Goal: Information Seeking & Learning: Find specific fact

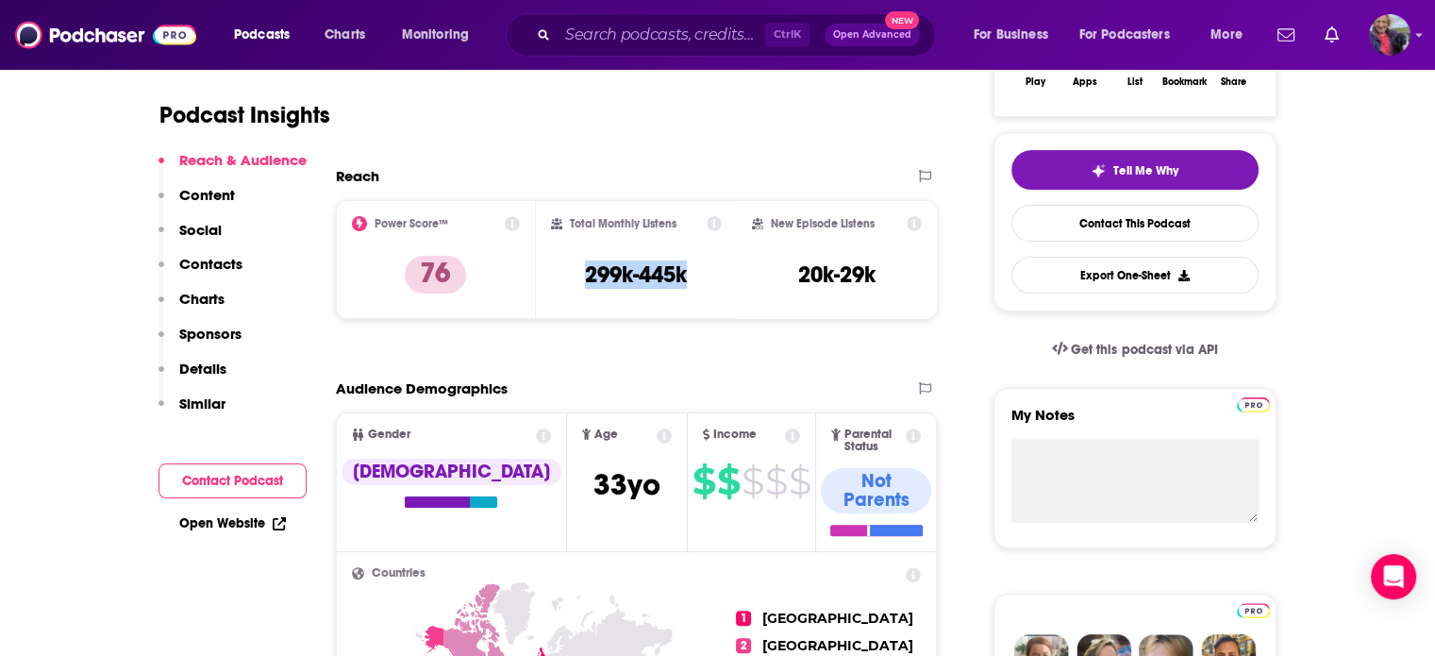
scroll to position [377, 0]
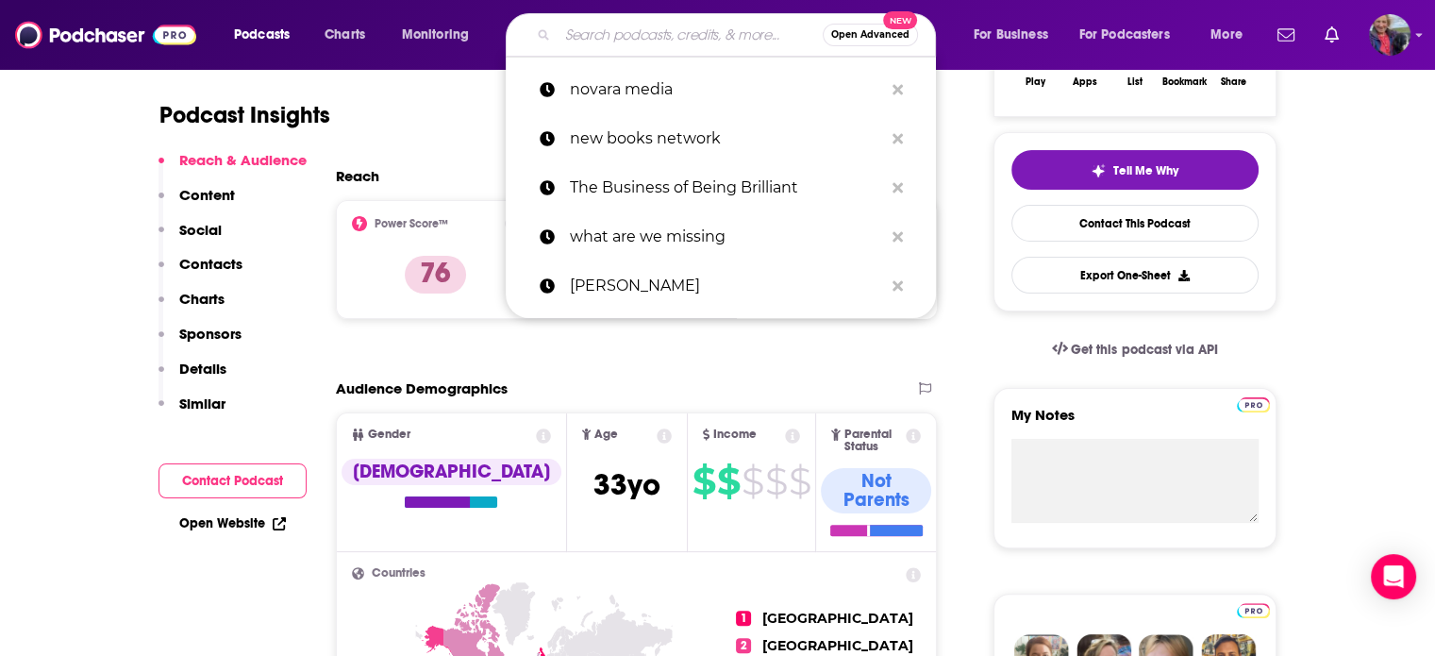
click at [584, 37] on input "Search podcasts, credits, & more..." at bounding box center [690, 35] width 265 height 30
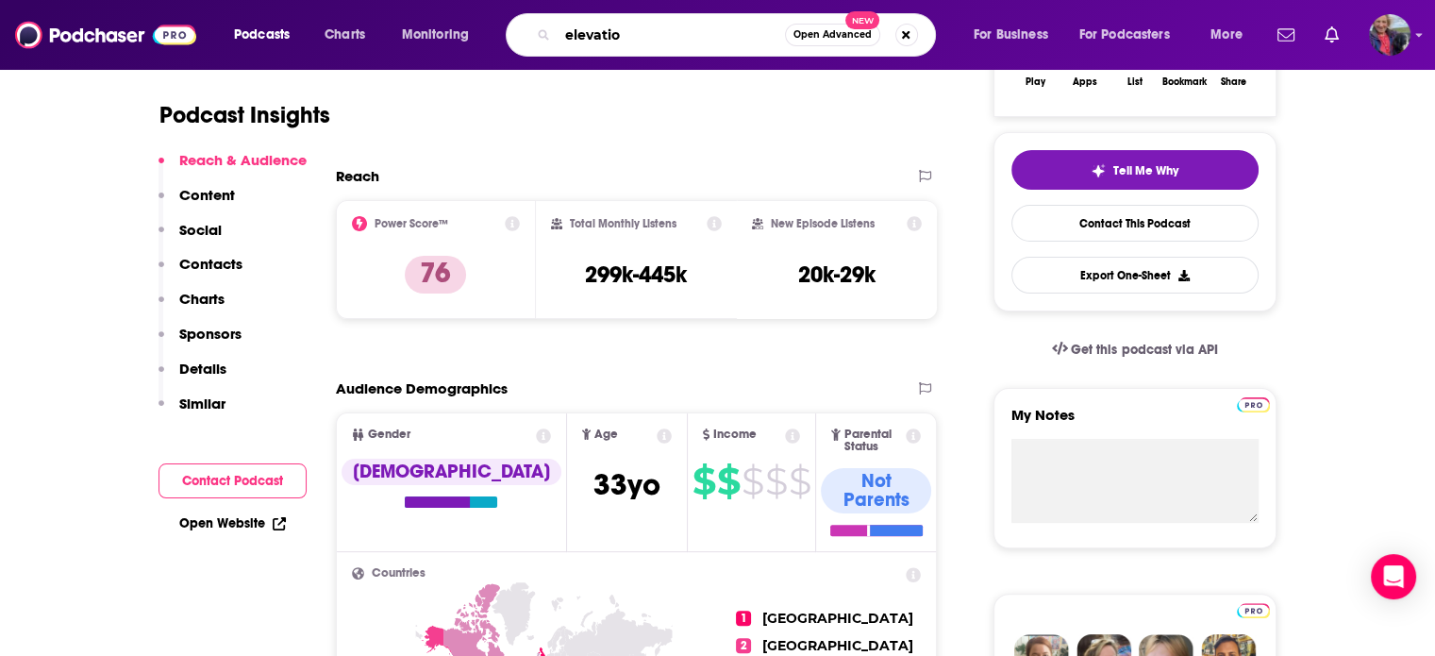
type input "elevation"
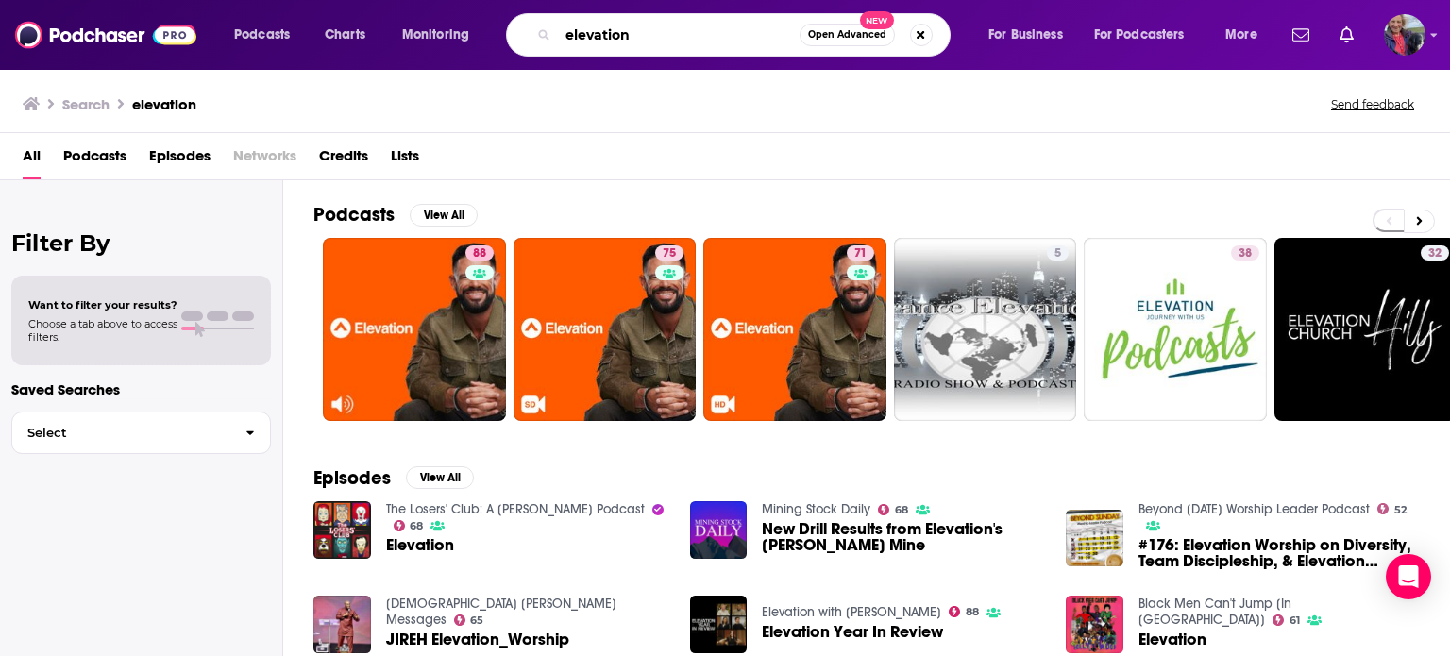
click at [699, 37] on input "elevation" at bounding box center [679, 35] width 242 height 30
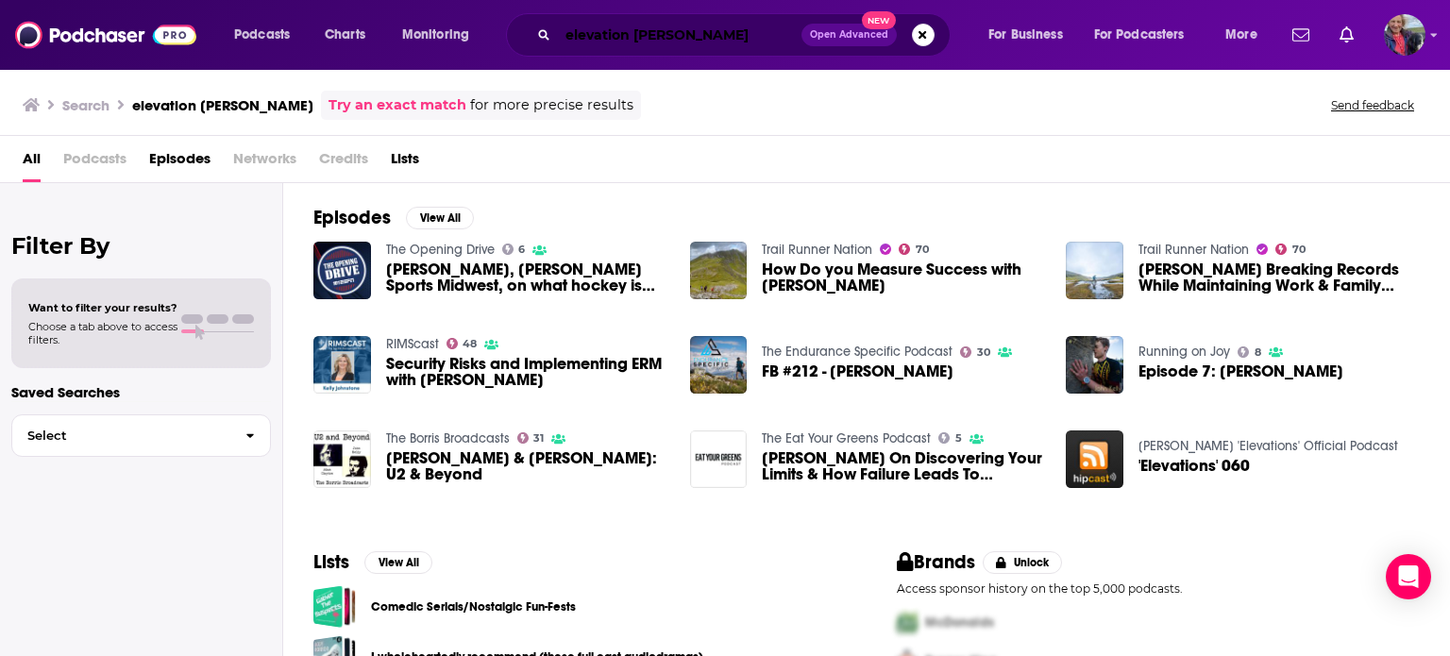
click at [679, 31] on input "elevation [PERSON_NAME]" at bounding box center [679, 35] width 243 height 30
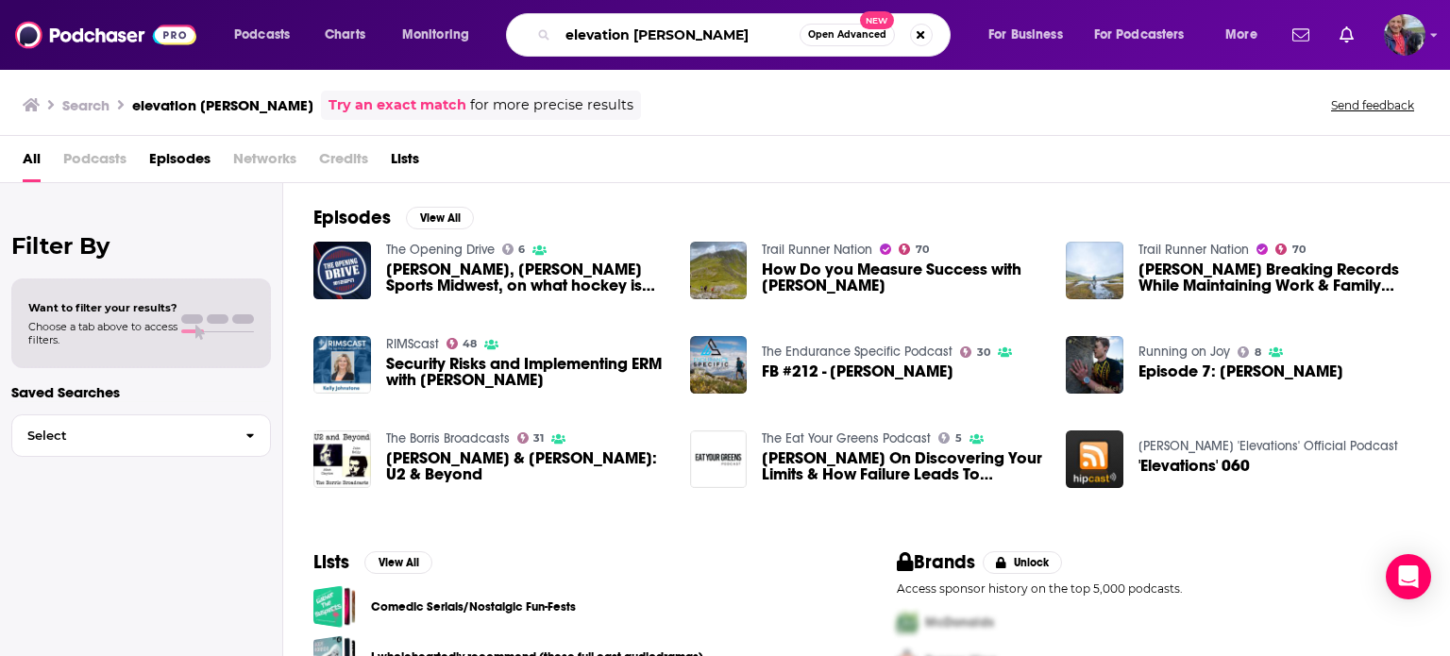
drag, startPoint x: 729, startPoint y: 35, endPoint x: 532, endPoint y: 36, distance: 196.3
click at [532, 36] on div "elevation [PERSON_NAME] Open Advanced New" at bounding box center [728, 34] width 444 height 43
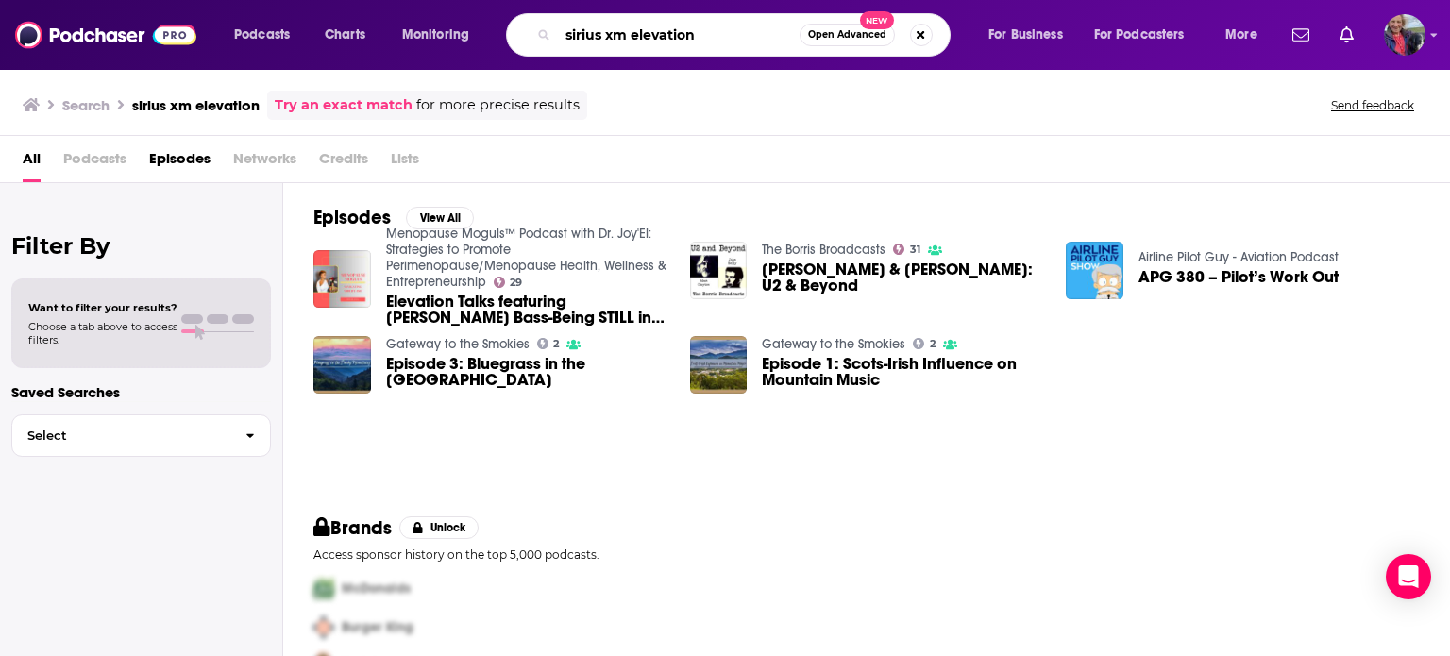
click at [710, 33] on input "sirius xm elevation" at bounding box center [679, 35] width 242 height 30
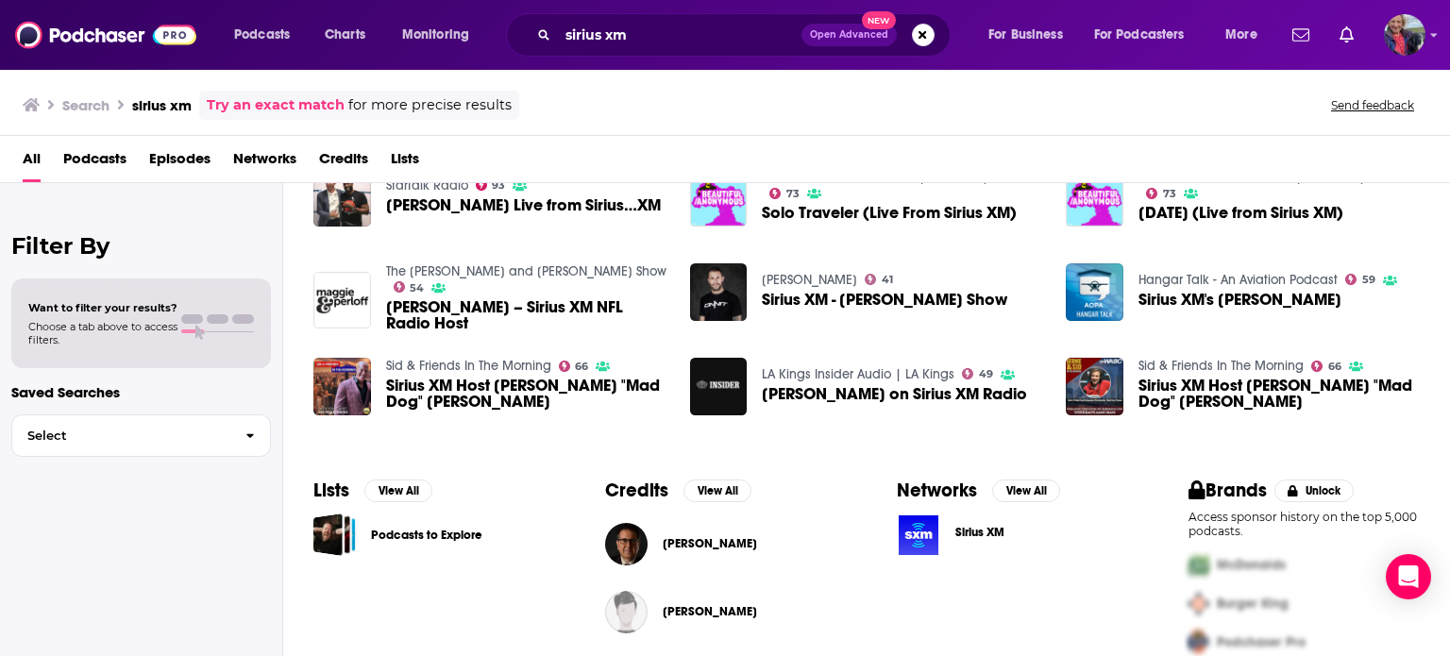
scroll to position [220, 0]
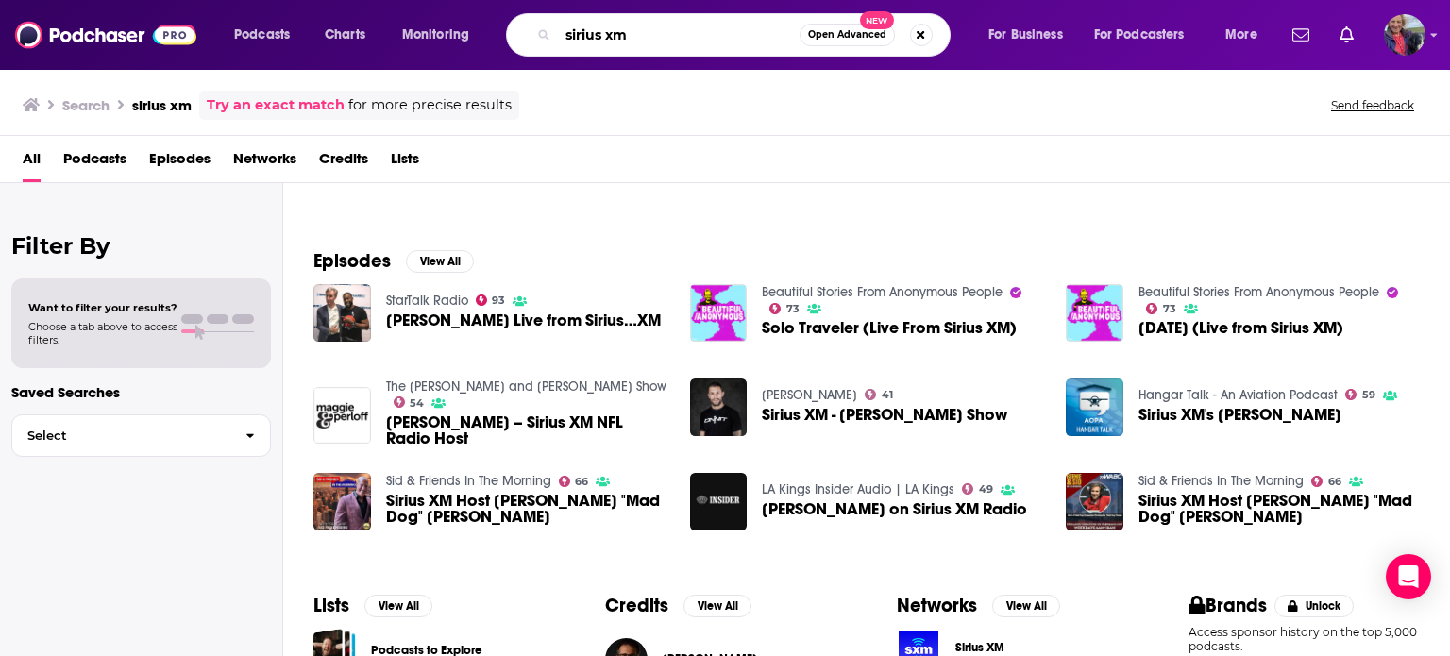
click at [565, 34] on input "sirius xm" at bounding box center [679, 35] width 242 height 30
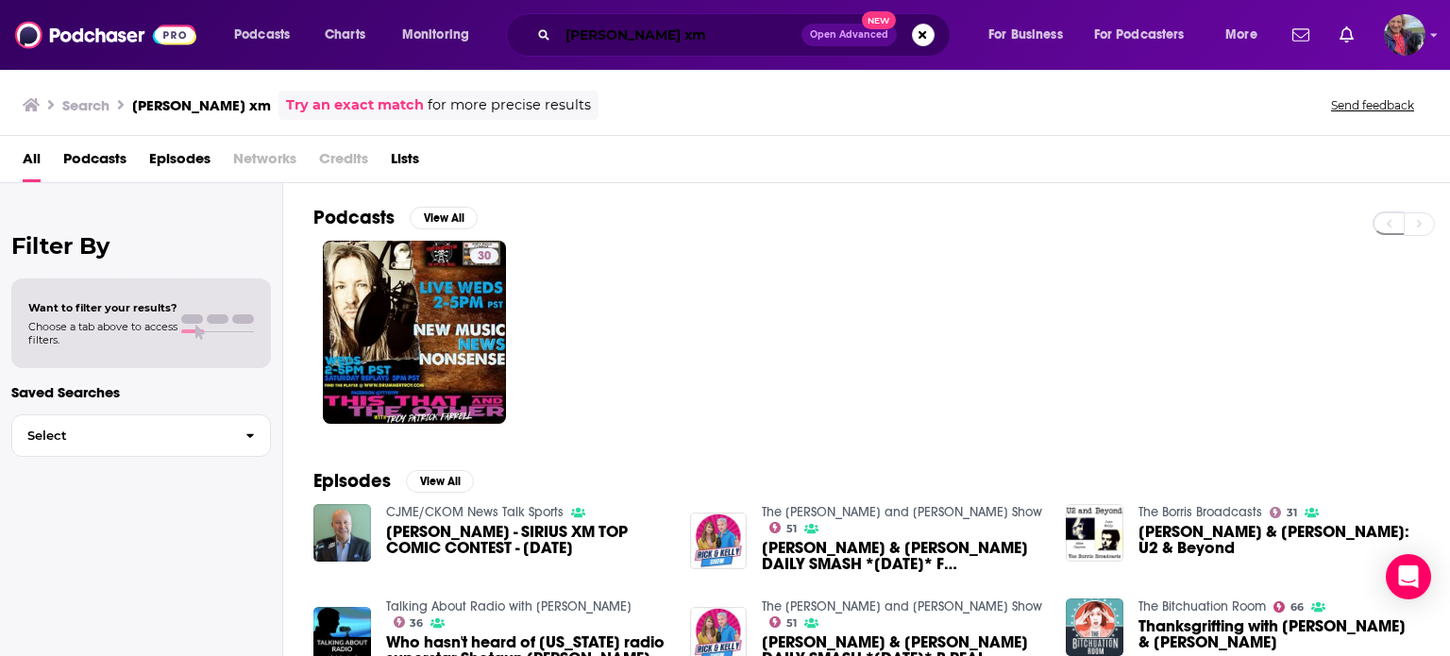
click at [679, 39] on input "[PERSON_NAME] xm" at bounding box center [679, 35] width 243 height 30
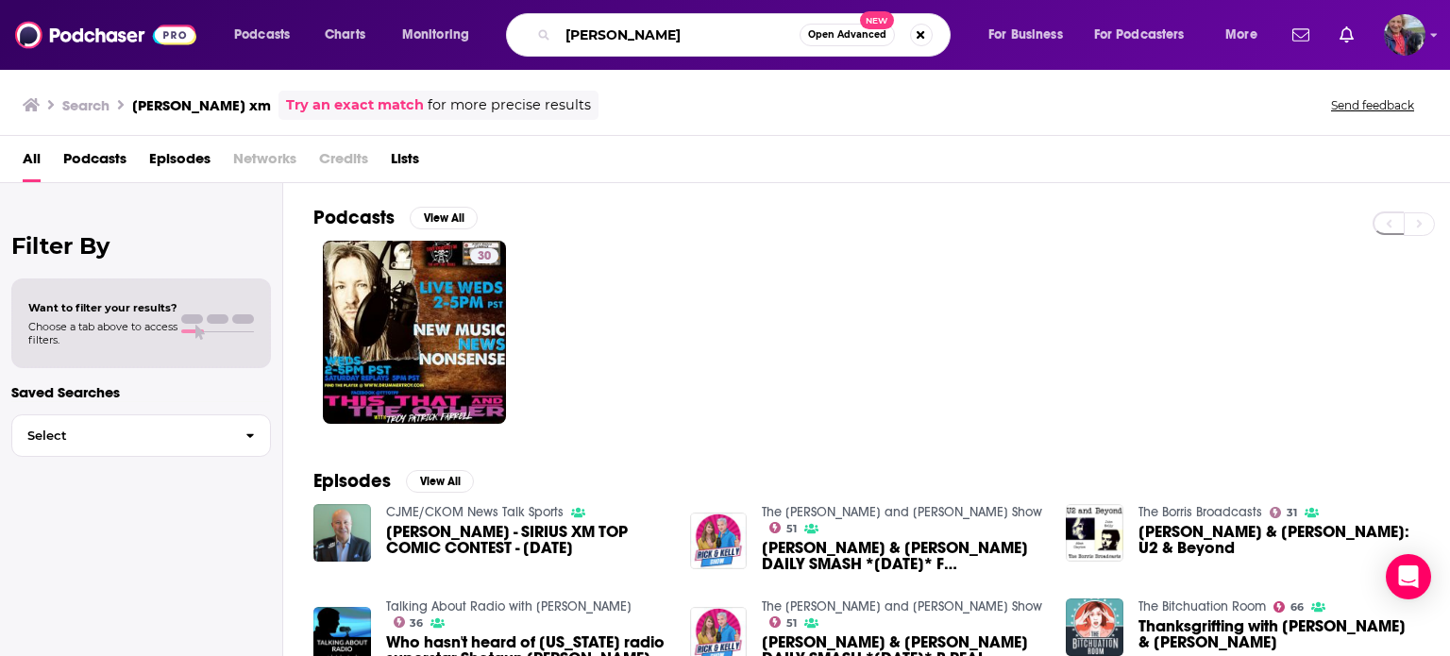
drag, startPoint x: 636, startPoint y: 37, endPoint x: 540, endPoint y: 37, distance: 96.3
click at [540, 37] on div "[PERSON_NAME] Open Advanced New" at bounding box center [728, 34] width 444 height 43
type input "siriusxm"
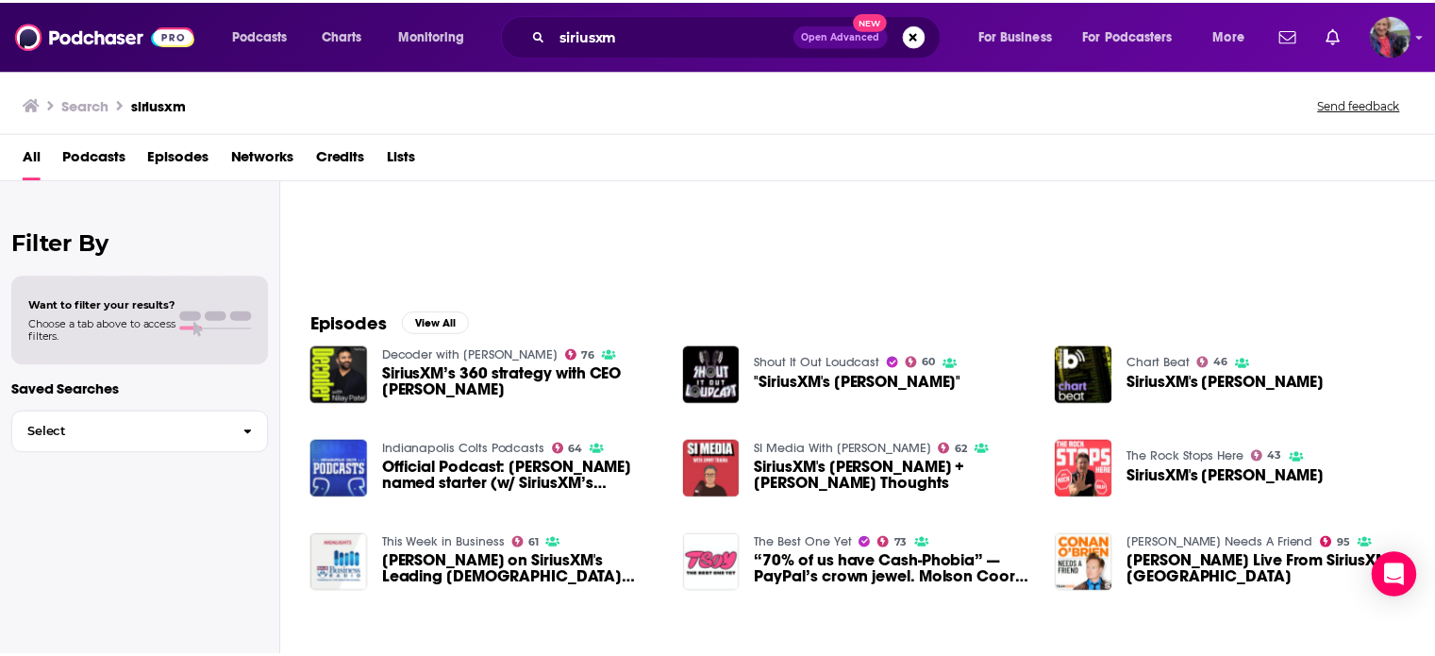
scroll to position [125, 0]
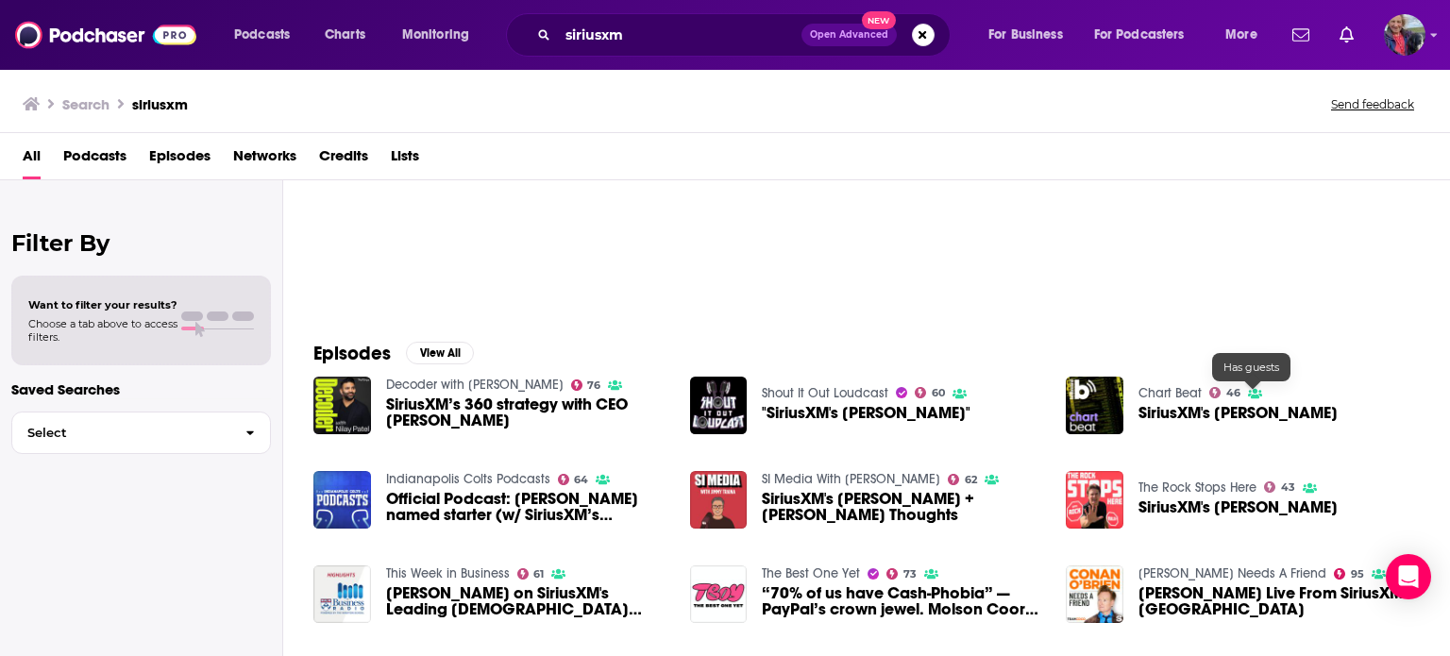
click at [1208, 407] on span "SiriusXM's [PERSON_NAME]" at bounding box center [1237, 413] width 199 height 16
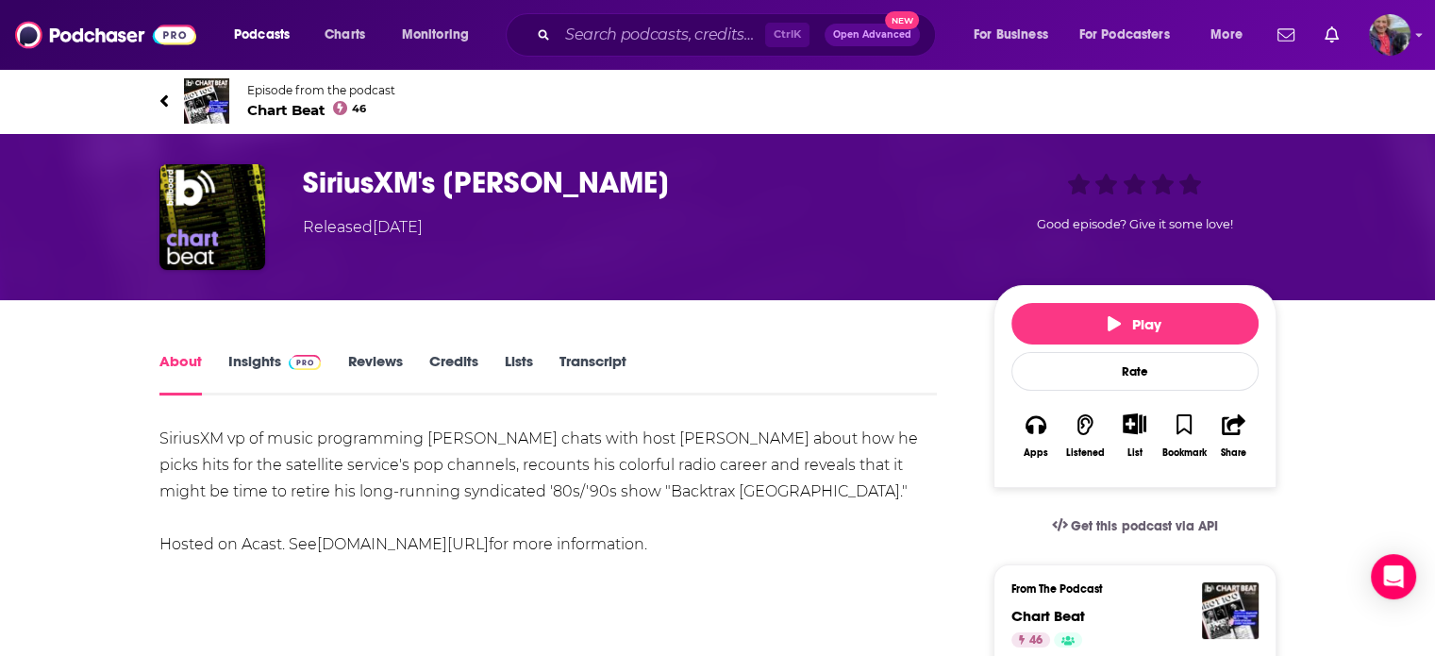
click at [241, 358] on link "Insights" at bounding box center [274, 373] width 93 height 43
